Goal: Task Accomplishment & Management: Use online tool/utility

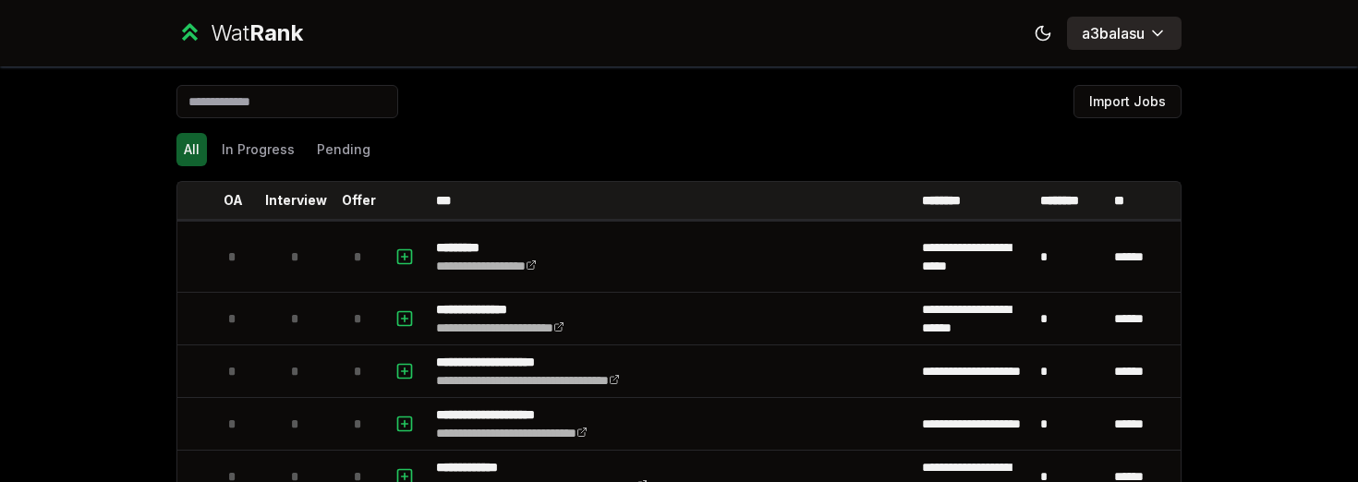
click at [1129, 45] on button "a3balasu" at bounding box center [1124, 33] width 115 height 33
click at [524, 129] on div "All In Progress Pending" at bounding box center [678, 150] width 1005 height 48
click at [1118, 46] on button "a3balasu" at bounding box center [1124, 33] width 115 height 33
click at [1114, 34] on html "**********" at bounding box center [679, 241] width 1358 height 482
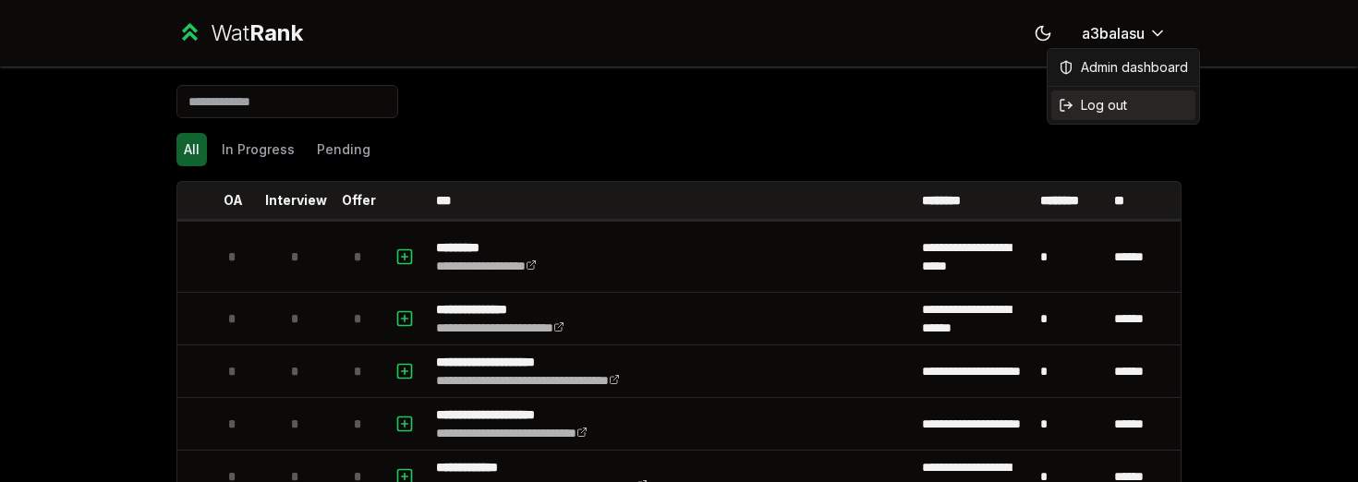
click at [1103, 111] on span "Log out" at bounding box center [1104, 105] width 46 height 18
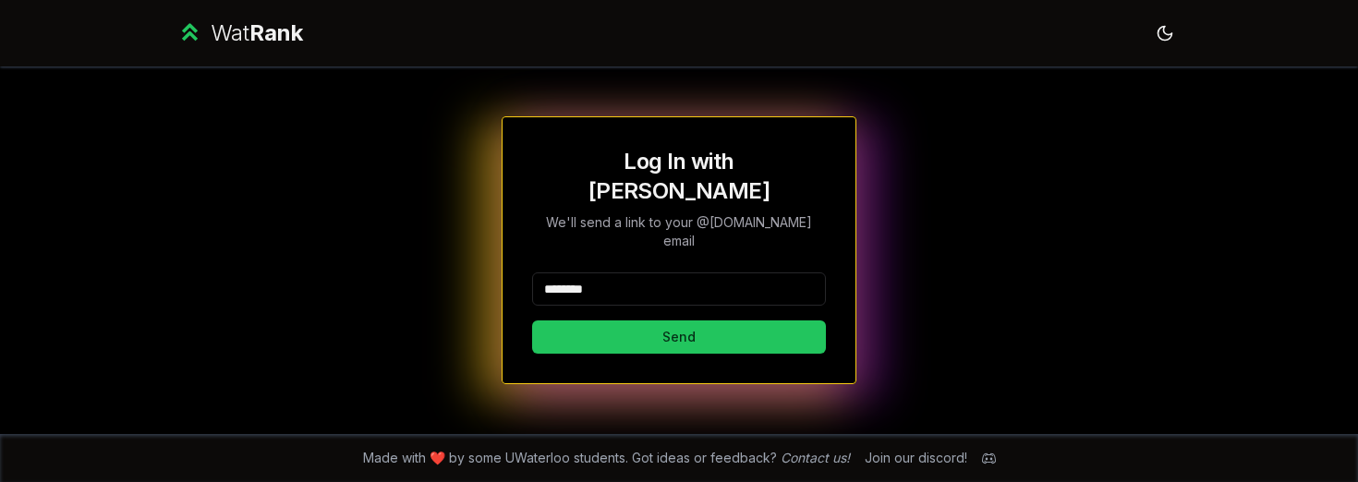
type input "********"
click at [678, 321] on button "Send" at bounding box center [679, 337] width 294 height 33
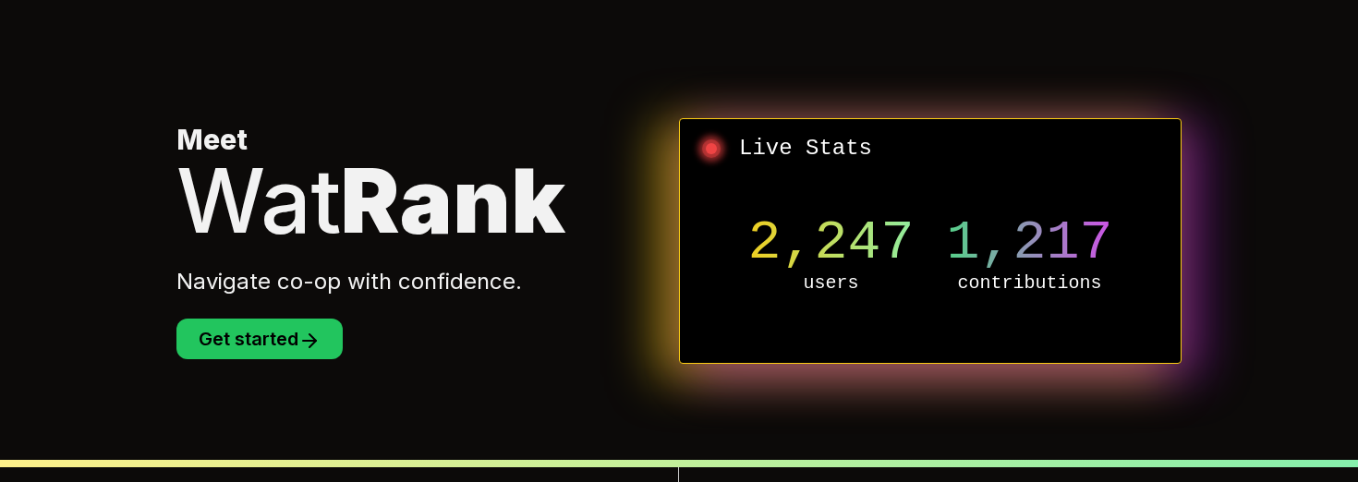
click at [184, 306] on div "Meet Wat Rank Navigate co-op with confidence. Get started" at bounding box center [427, 241] width 503 height 236
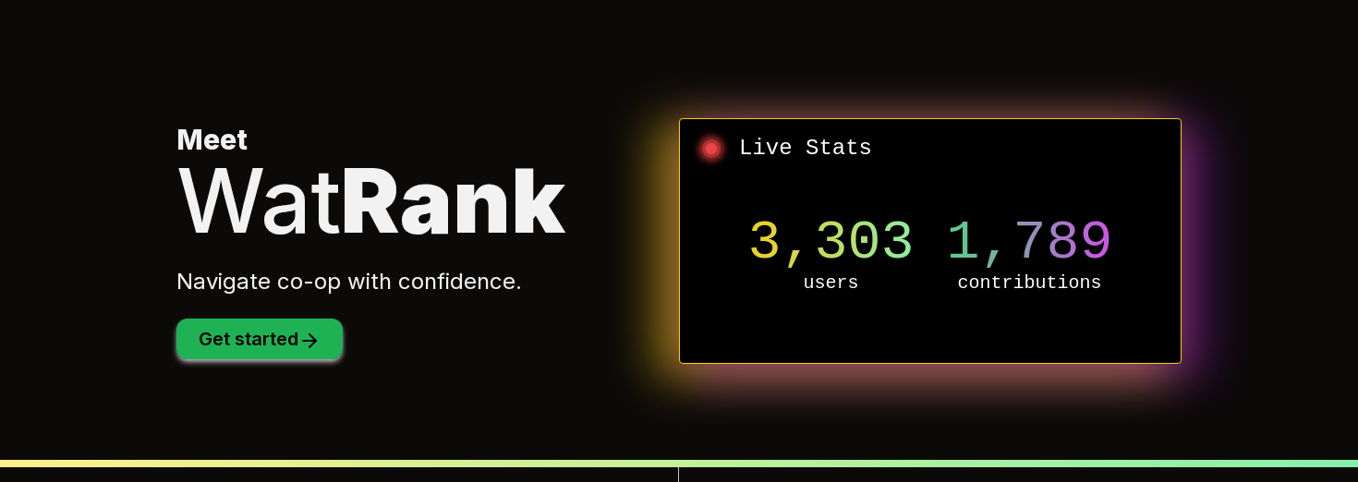
click at [220, 327] on button "Get started" at bounding box center [259, 339] width 166 height 41
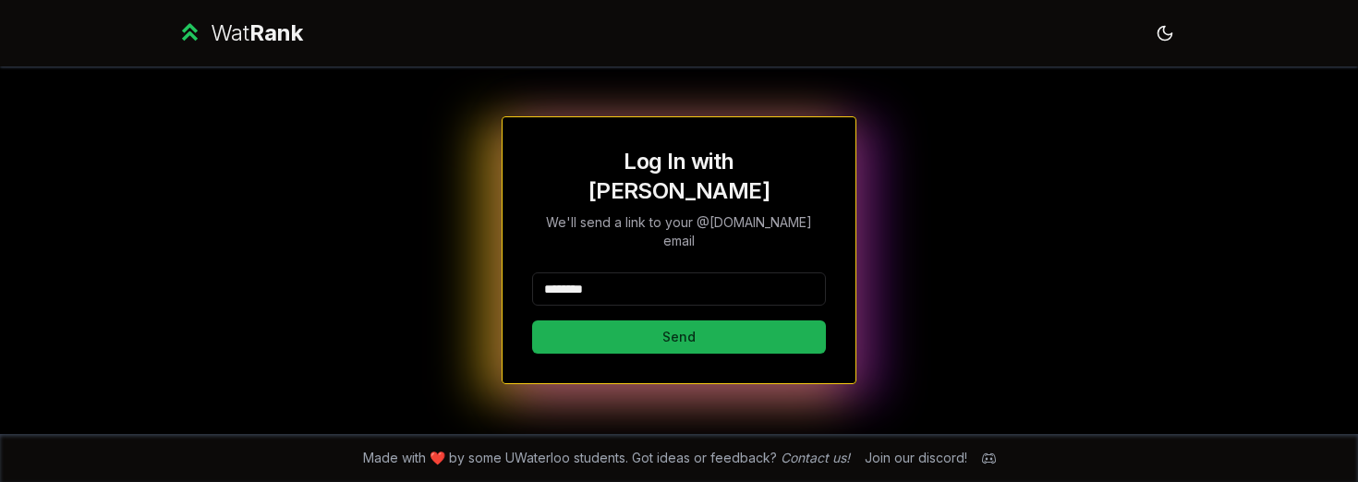
type input "********"
click at [697, 321] on button "Send" at bounding box center [679, 337] width 294 height 33
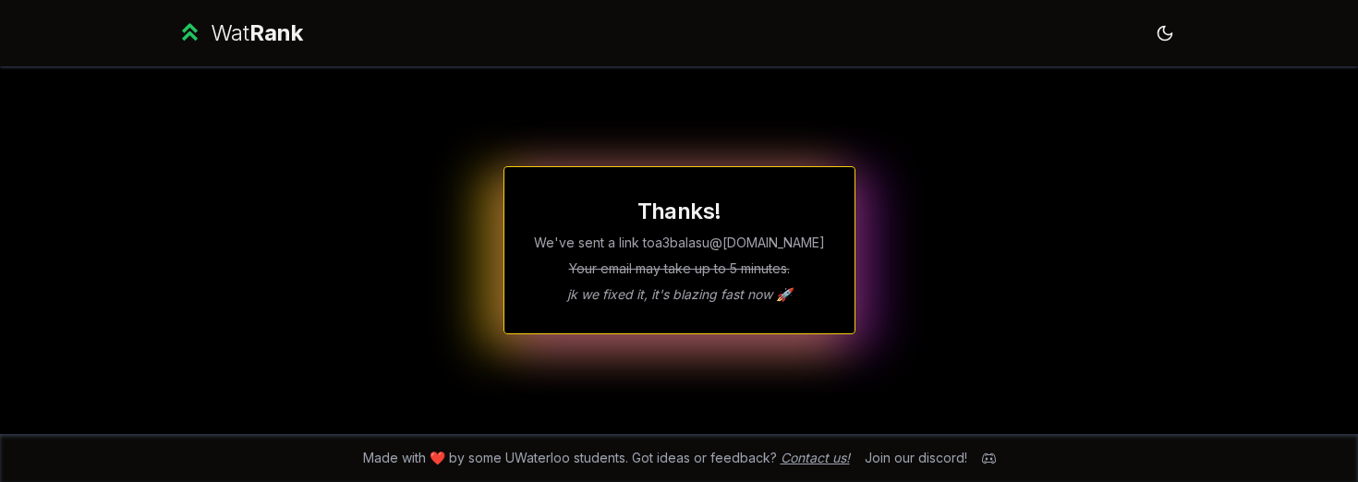
click at [834, 464] on link "Contact us!" at bounding box center [815, 458] width 69 height 16
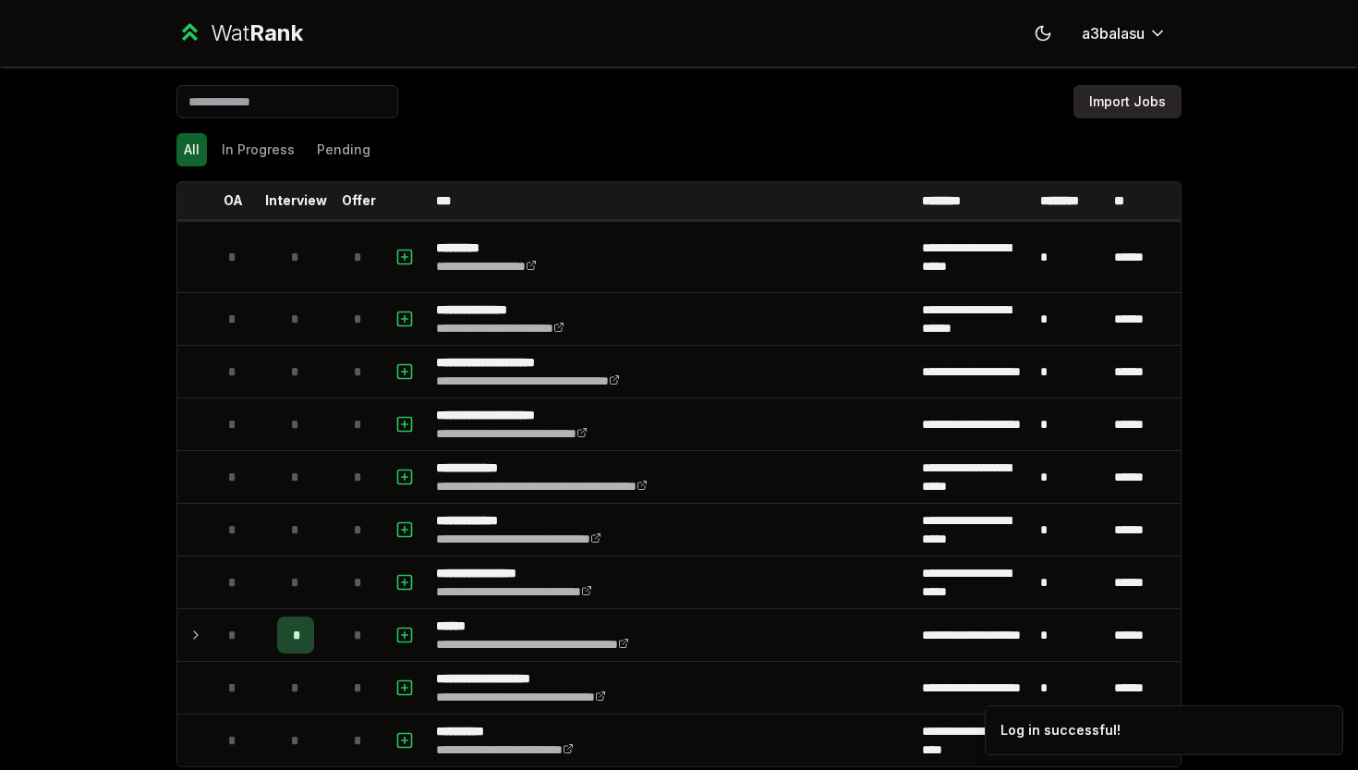
click at [1141, 109] on button "Import Jobs" at bounding box center [1127, 101] width 108 height 33
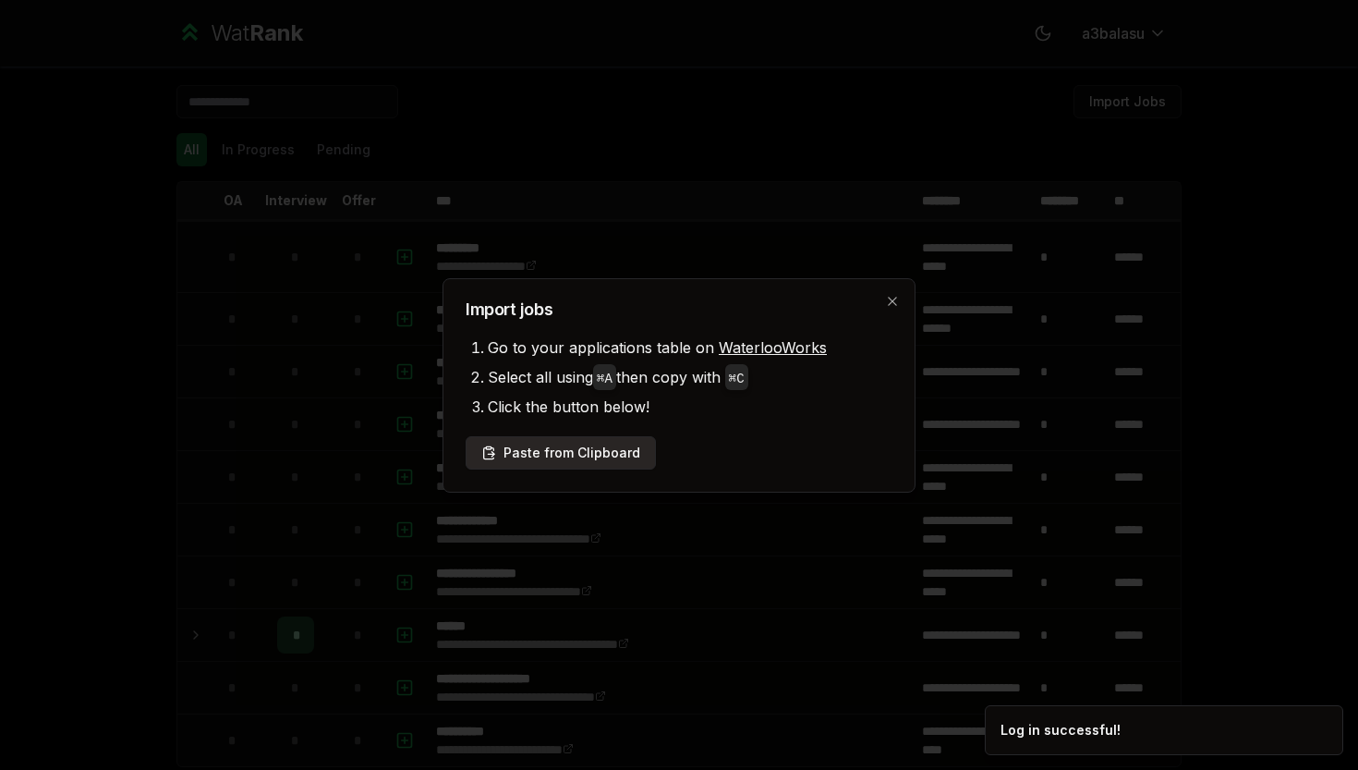
click at [547, 444] on button "Paste from Clipboard" at bounding box center [561, 452] width 190 height 33
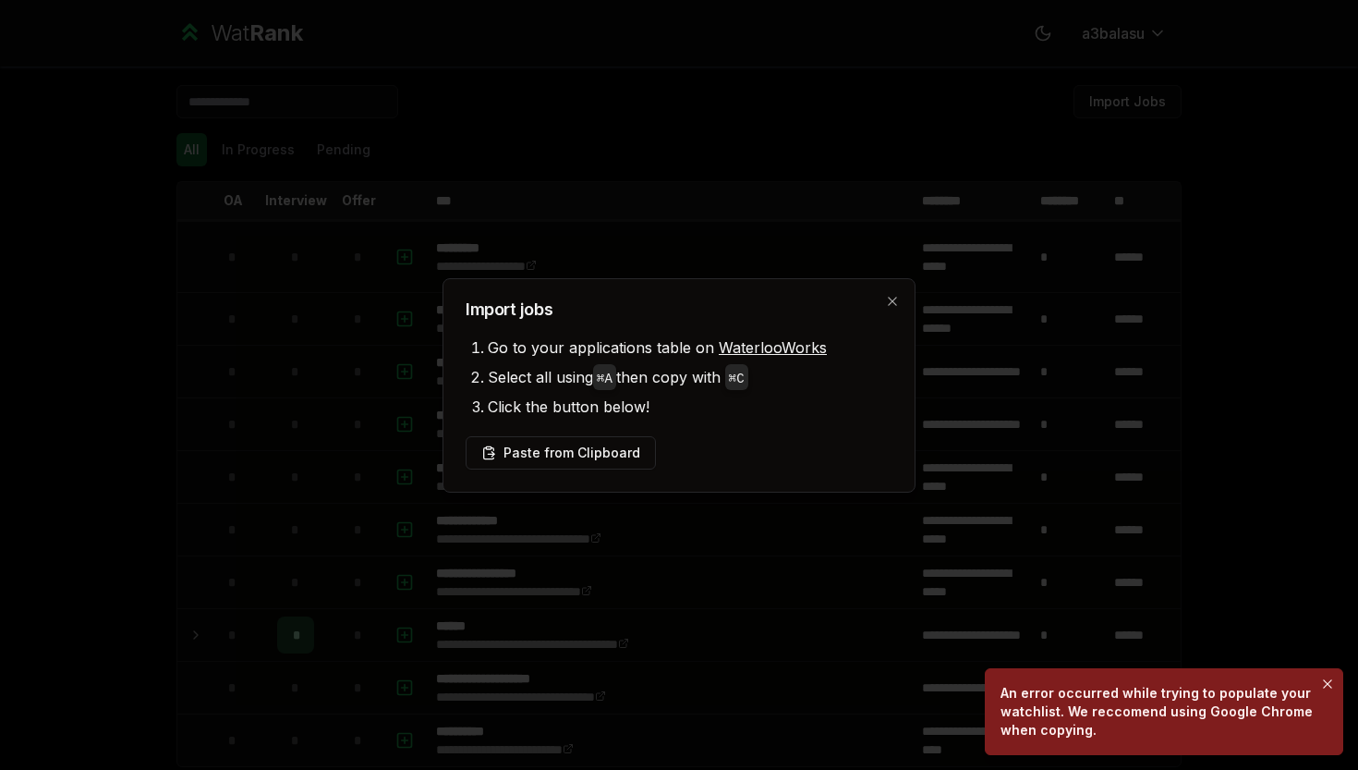
click at [1328, 683] on icon "Notifications (F8)" at bounding box center [1327, 683] width 15 height 15
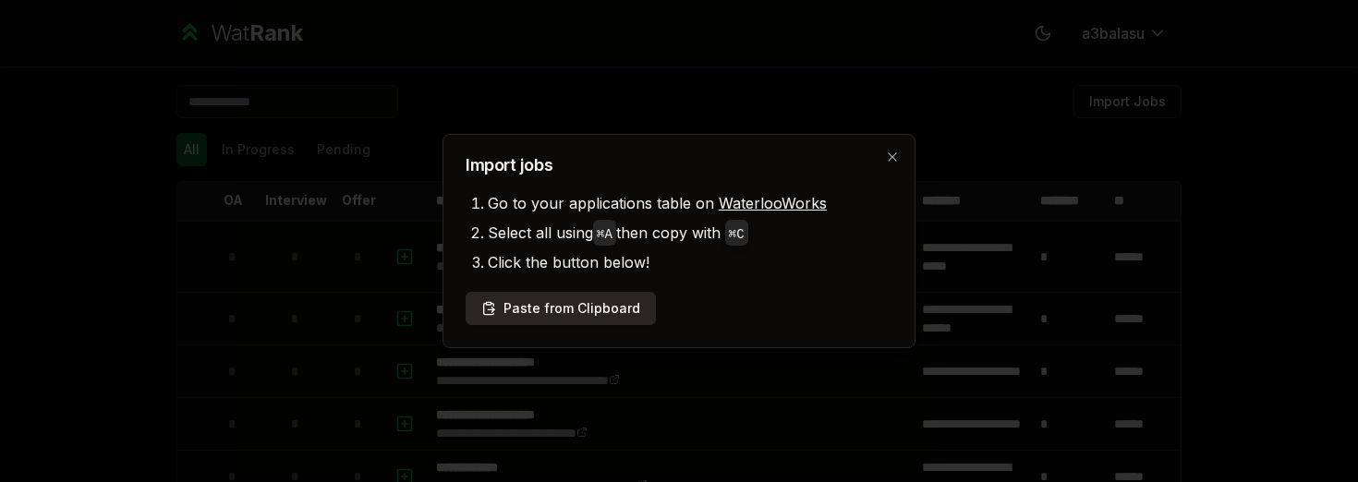
click at [552, 303] on button "Paste from Clipboard" at bounding box center [561, 308] width 190 height 33
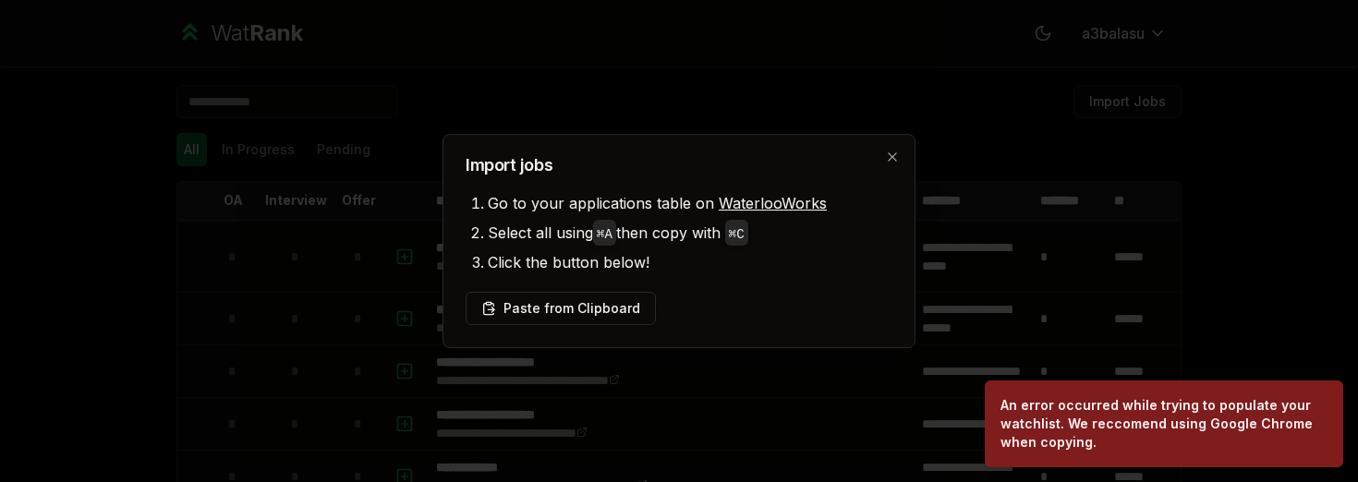
click at [427, 103] on div at bounding box center [679, 241] width 1358 height 482
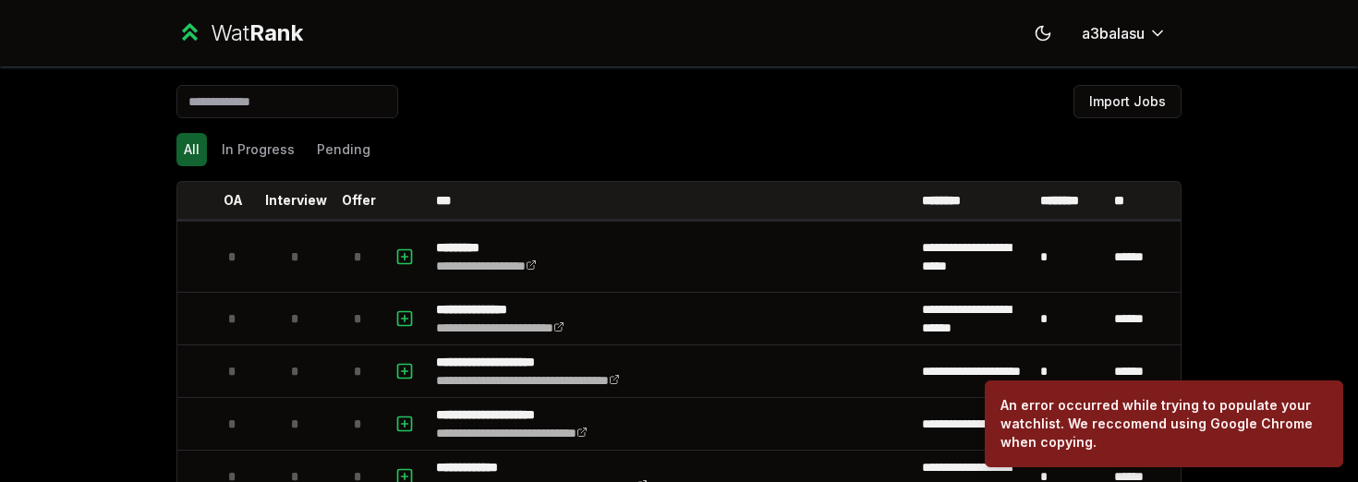
click at [229, 54] on div "Wat Rank Toggle theme a3balasu" at bounding box center [679, 33] width 1064 height 67
click at [244, 31] on div "Wat Rank" at bounding box center [257, 33] width 92 height 30
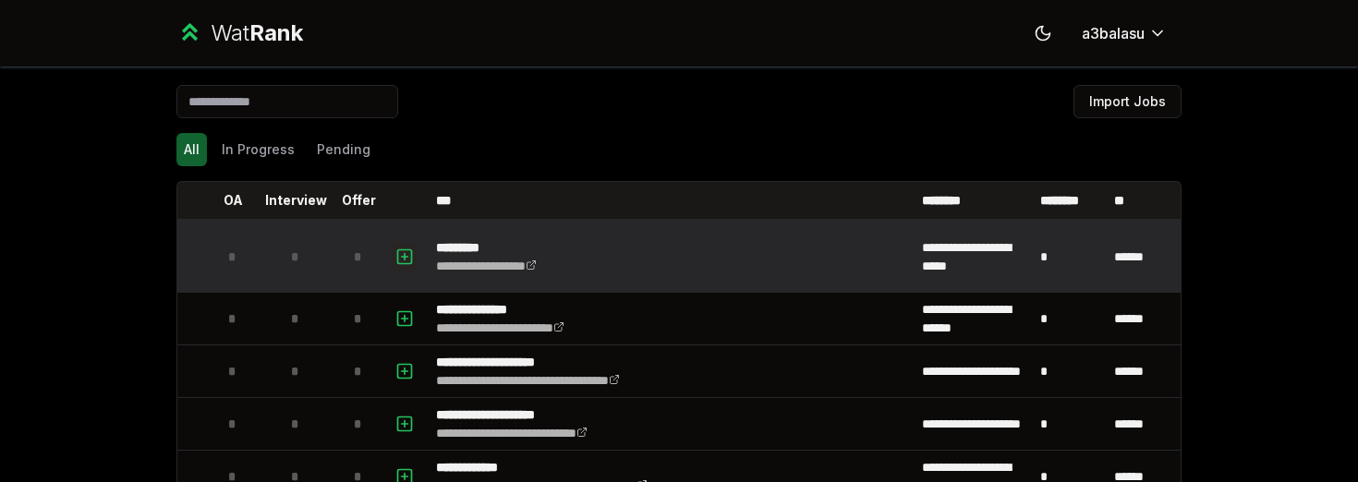
click at [401, 258] on icon "button" at bounding box center [404, 257] width 18 height 22
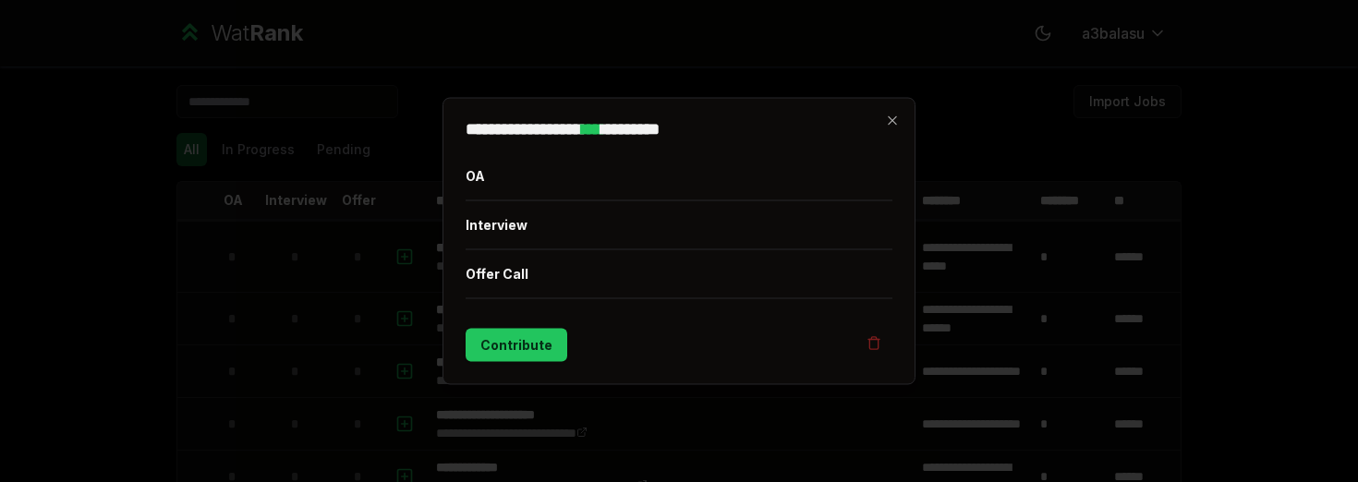
click at [392, 63] on div at bounding box center [679, 241] width 1358 height 482
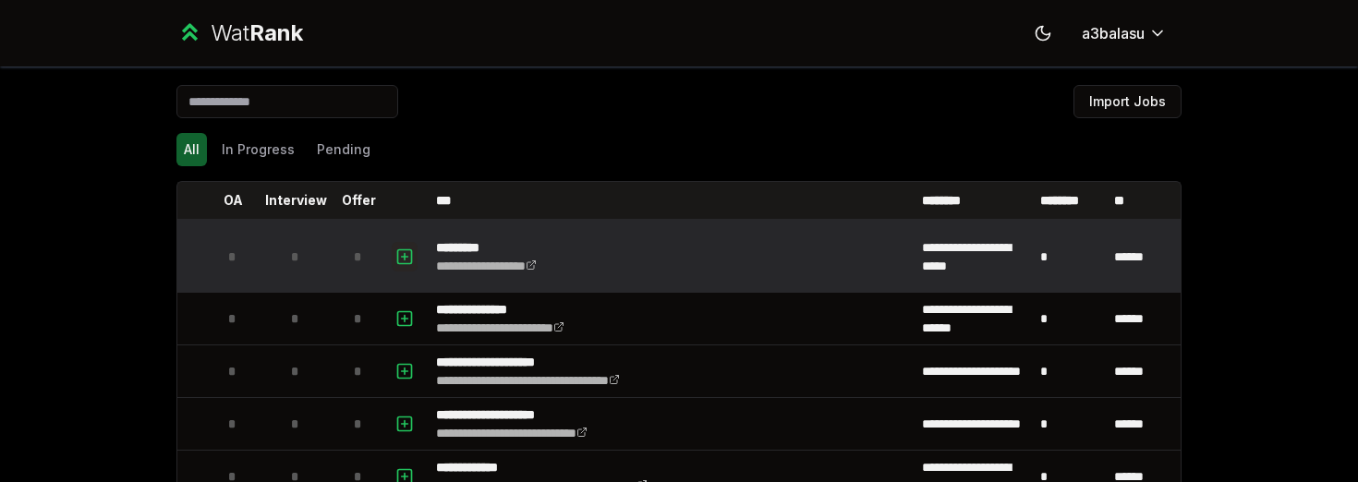
click at [402, 255] on icon "button" at bounding box center [404, 257] width 18 height 22
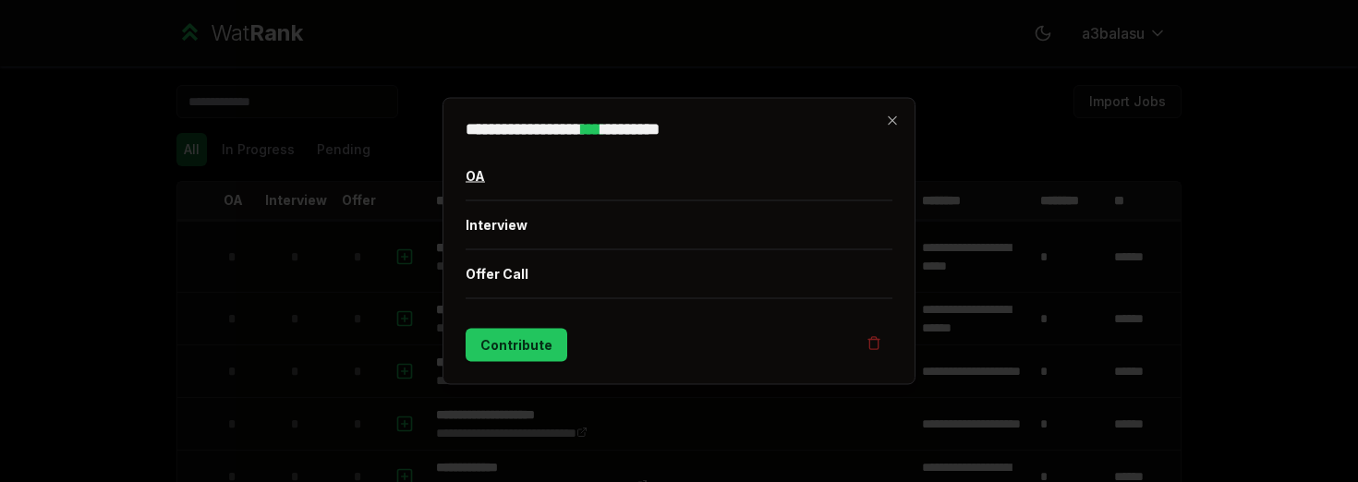
click at [515, 169] on button "OA" at bounding box center [679, 176] width 427 height 48
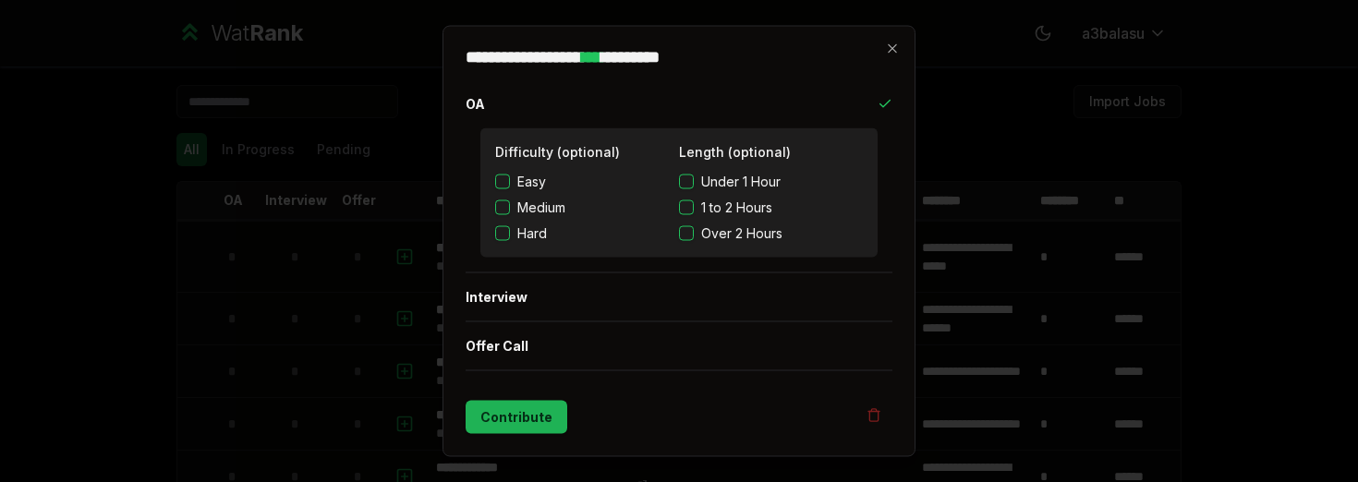
click at [516, 429] on button "Contribute" at bounding box center [517, 417] width 102 height 33
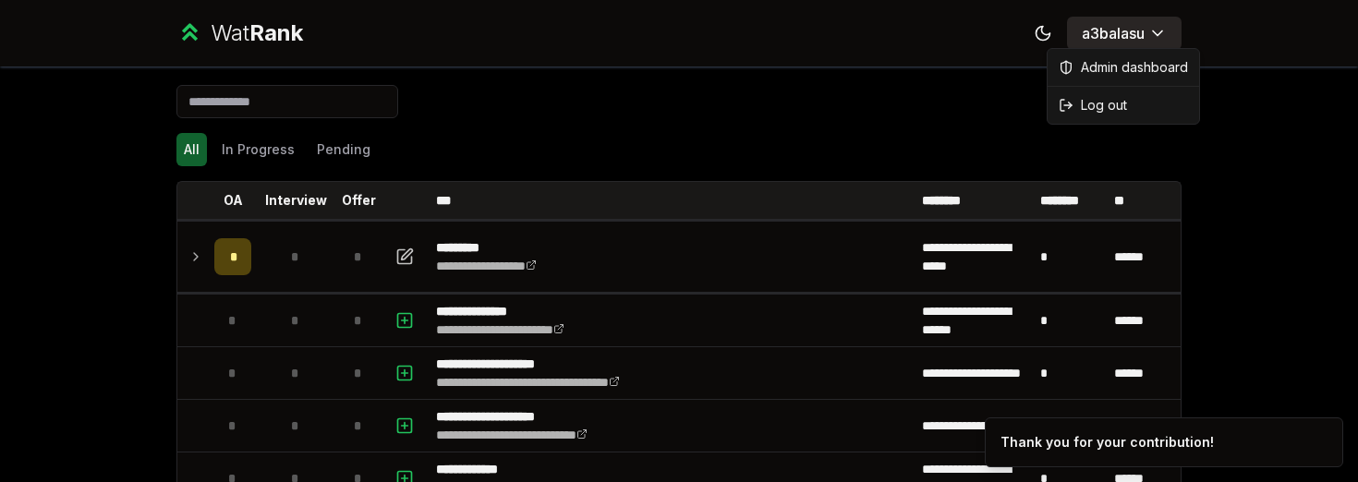
click at [1146, 37] on html "**********" at bounding box center [679, 241] width 1358 height 482
click at [1085, 111] on span "Log out" at bounding box center [1104, 105] width 46 height 18
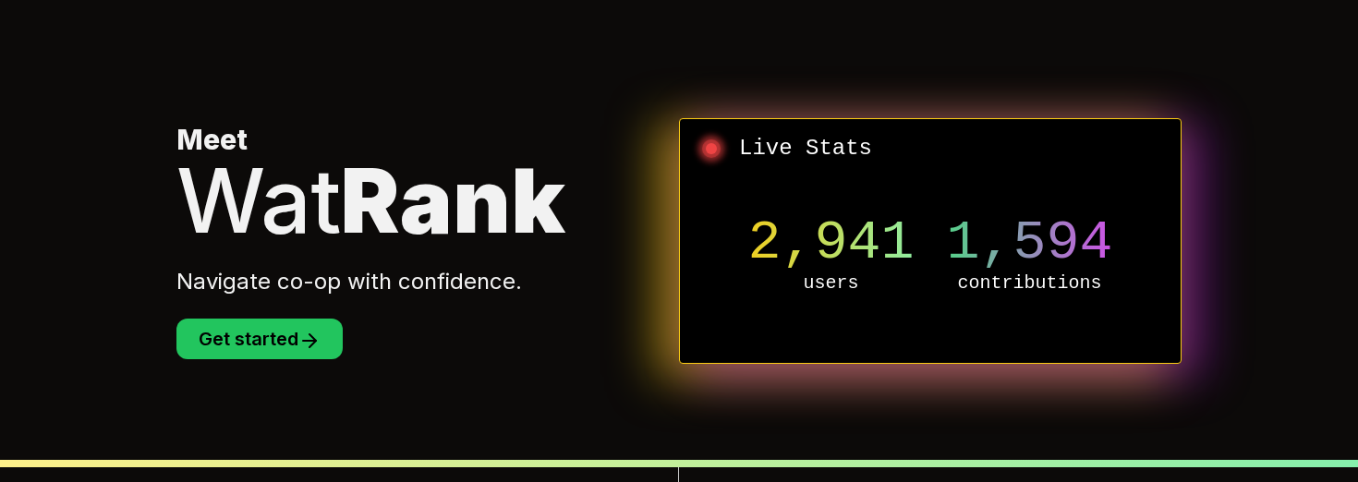
click at [341, 310] on div "Meet Wat Rank Navigate co-op with confidence. Get started" at bounding box center [427, 241] width 503 height 236
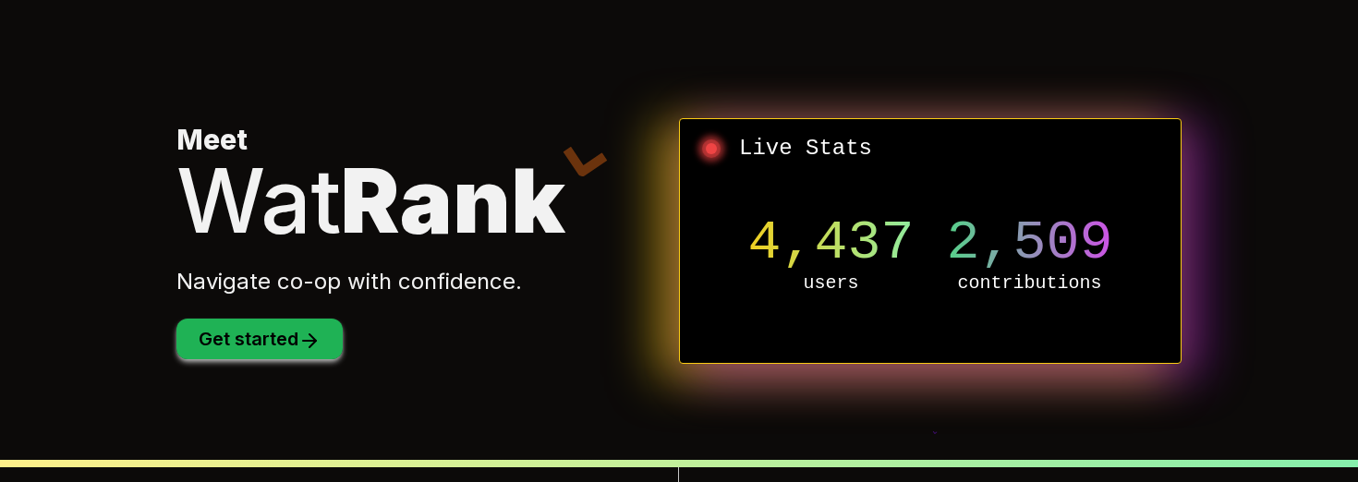
click at [316, 341] on icon at bounding box center [309, 341] width 13 height 0
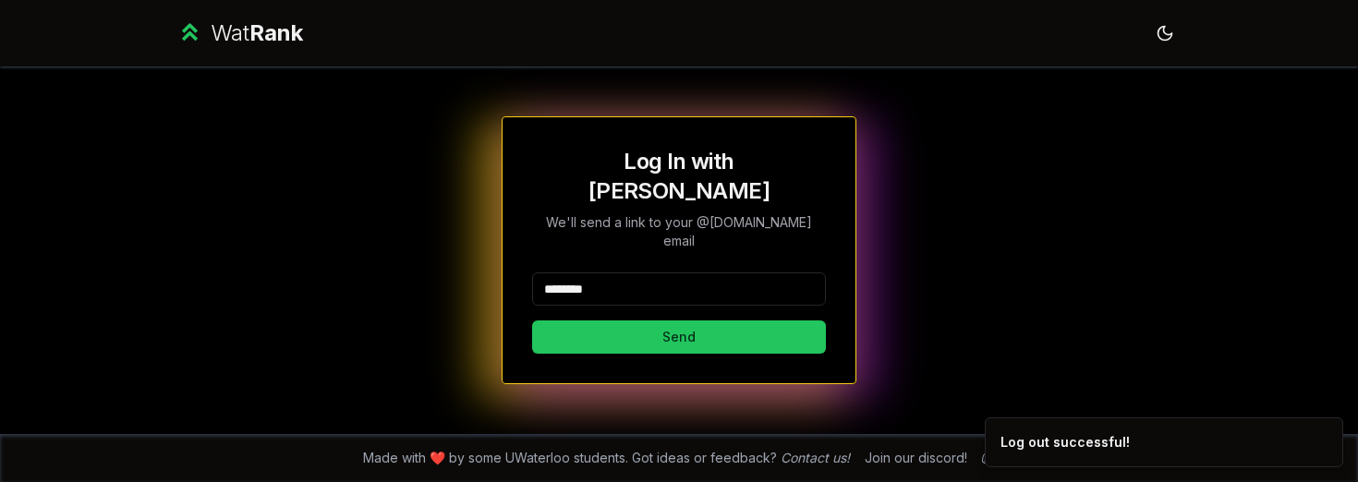
type input "********"
click at [678, 321] on button "Send" at bounding box center [679, 337] width 294 height 33
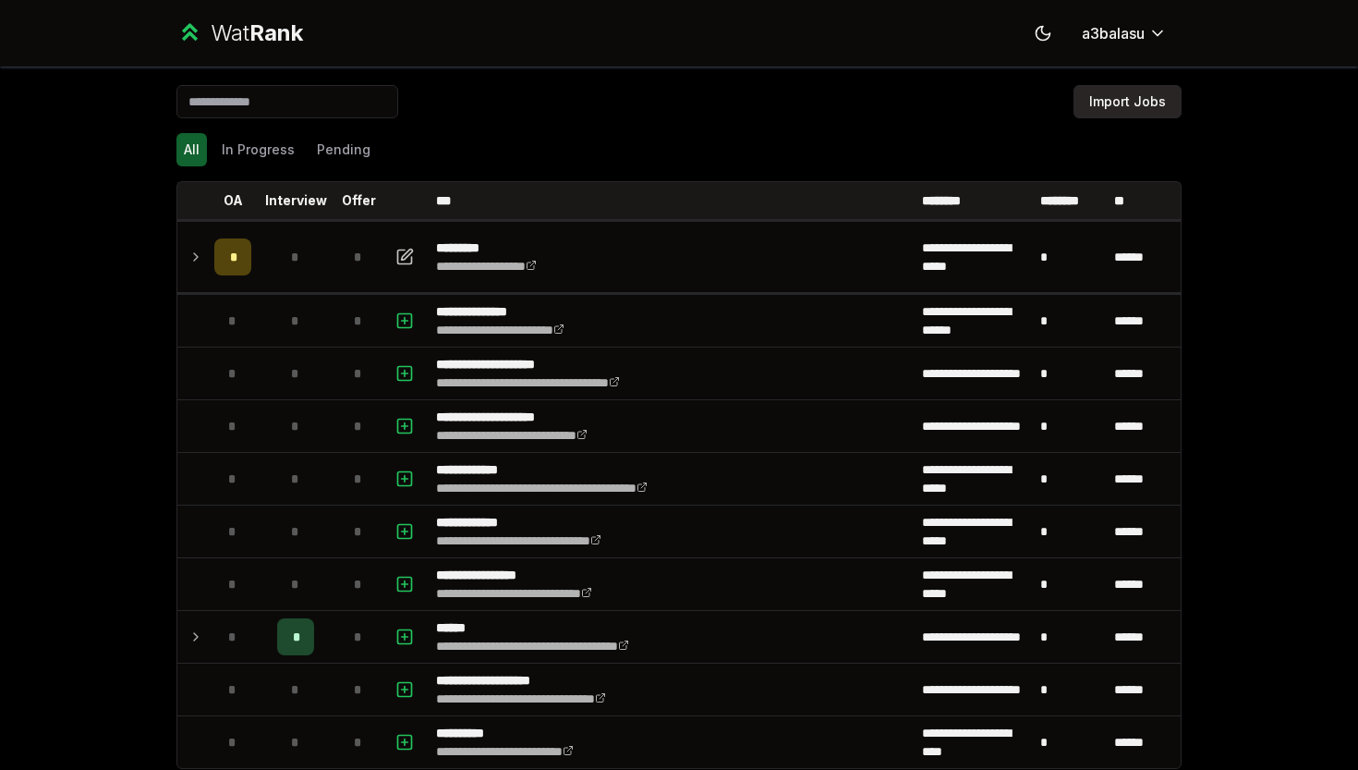
click at [1130, 105] on button "Import Jobs" at bounding box center [1127, 101] width 108 height 33
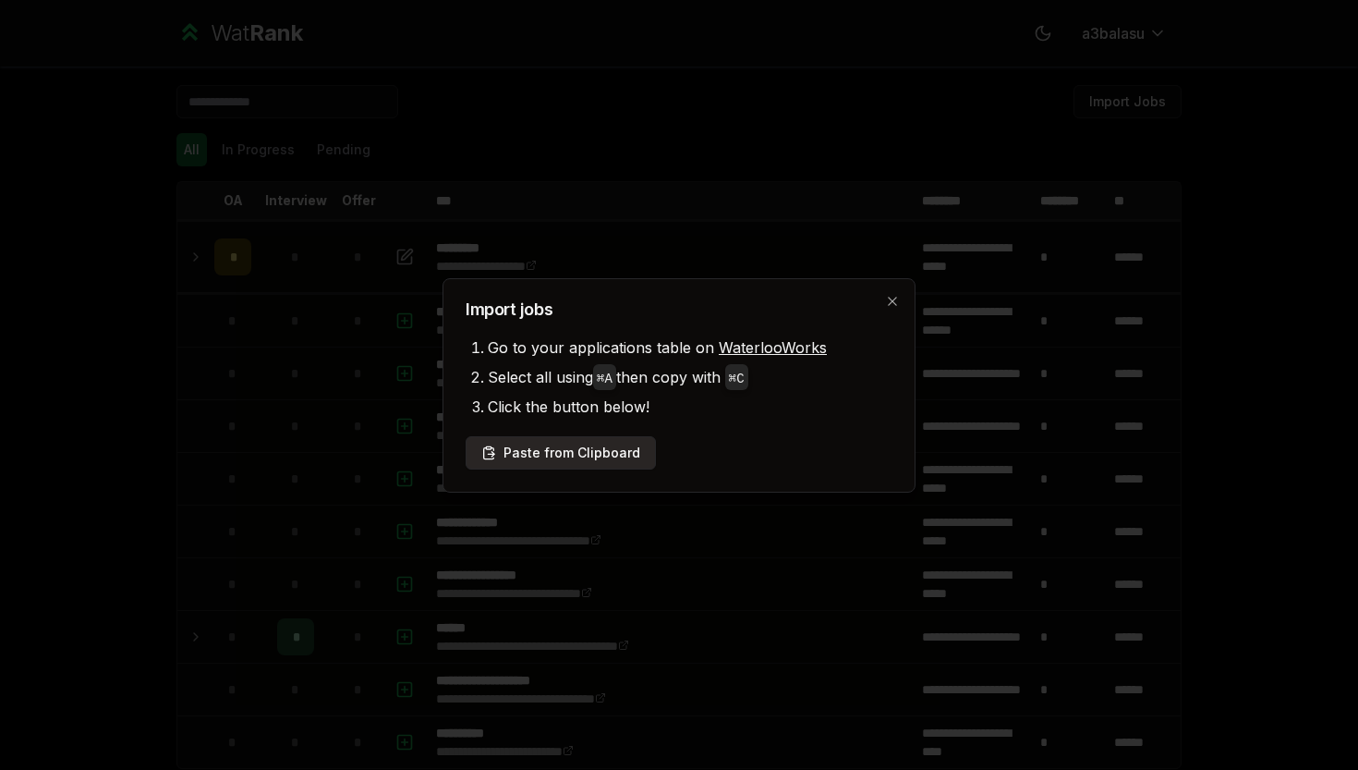
click at [601, 453] on button "Paste from Clipboard" at bounding box center [561, 452] width 190 height 33
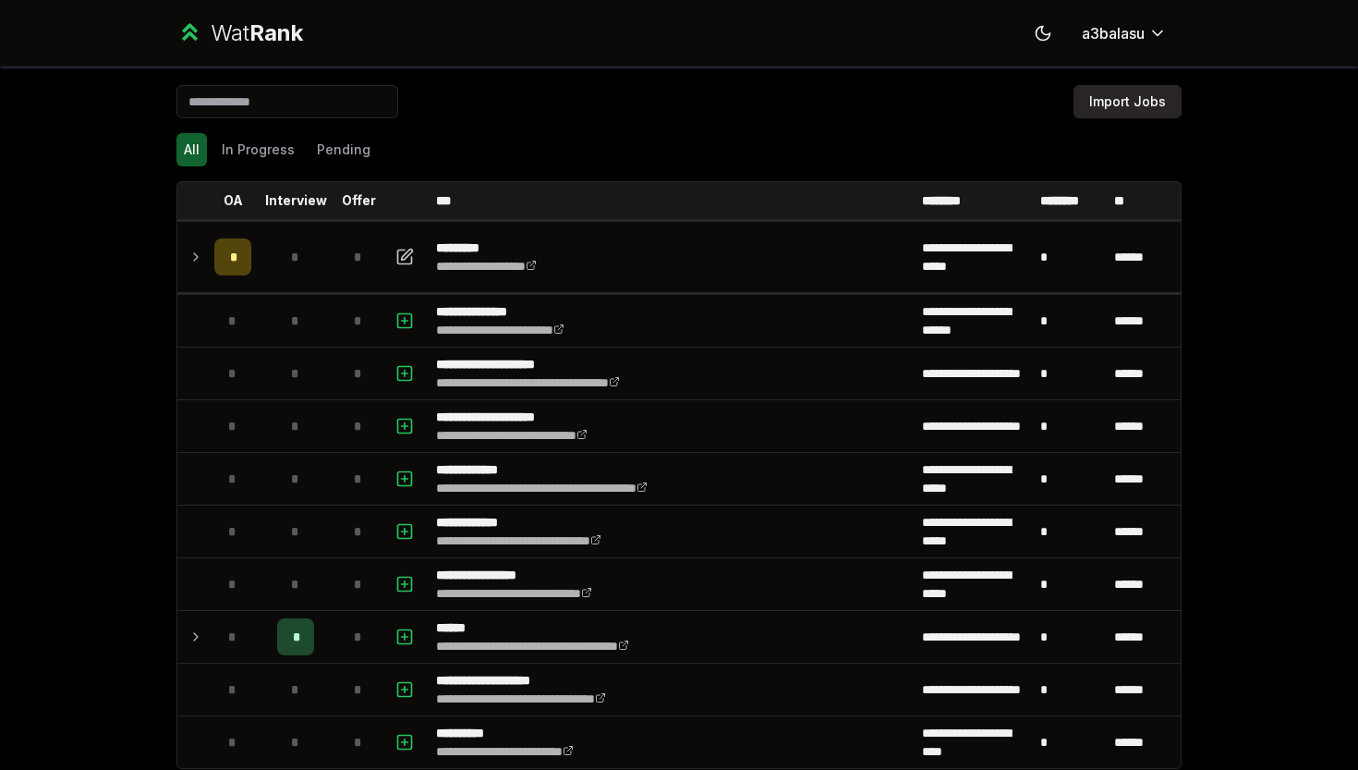
click at [1117, 103] on button "Import Jobs" at bounding box center [1127, 101] width 108 height 33
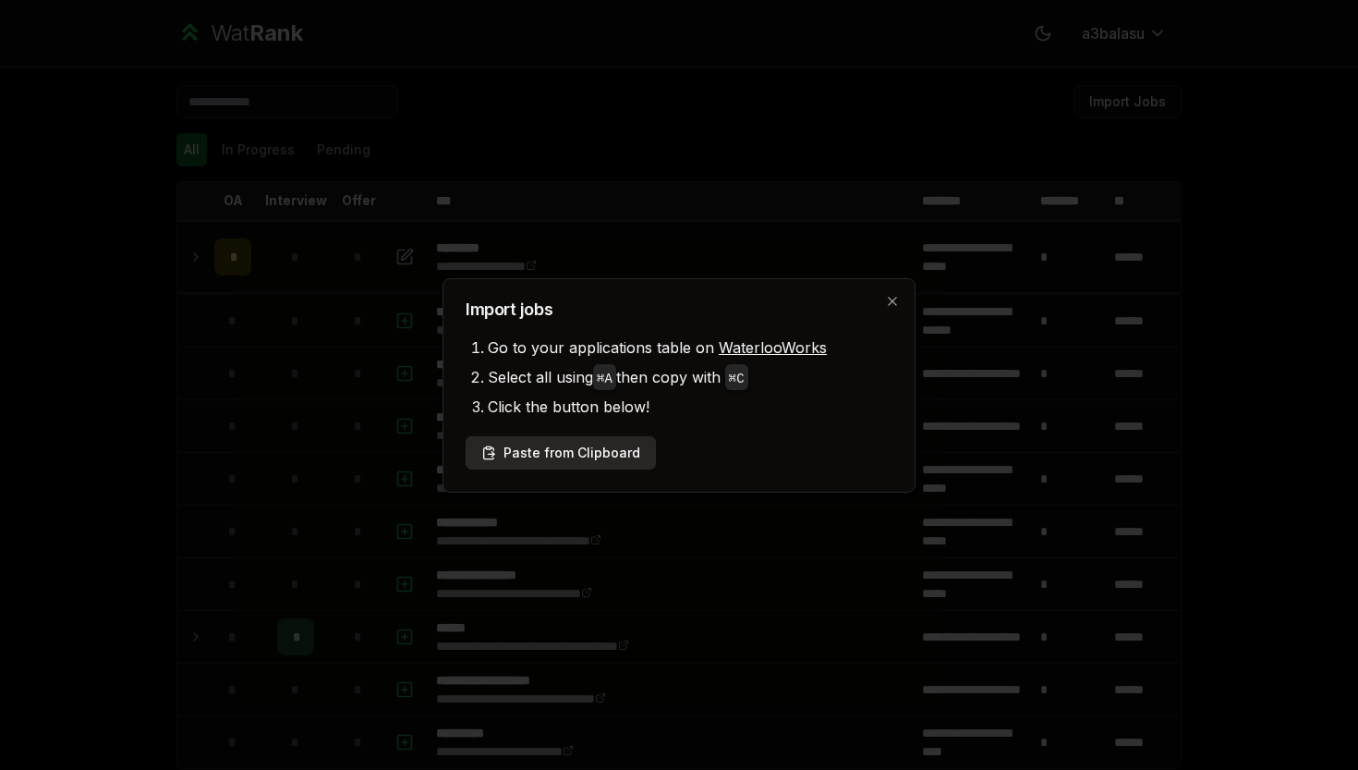
click at [574, 450] on button "Paste from Clipboard" at bounding box center [561, 452] width 190 height 33
